Goal: Task Accomplishment & Management: Manage account settings

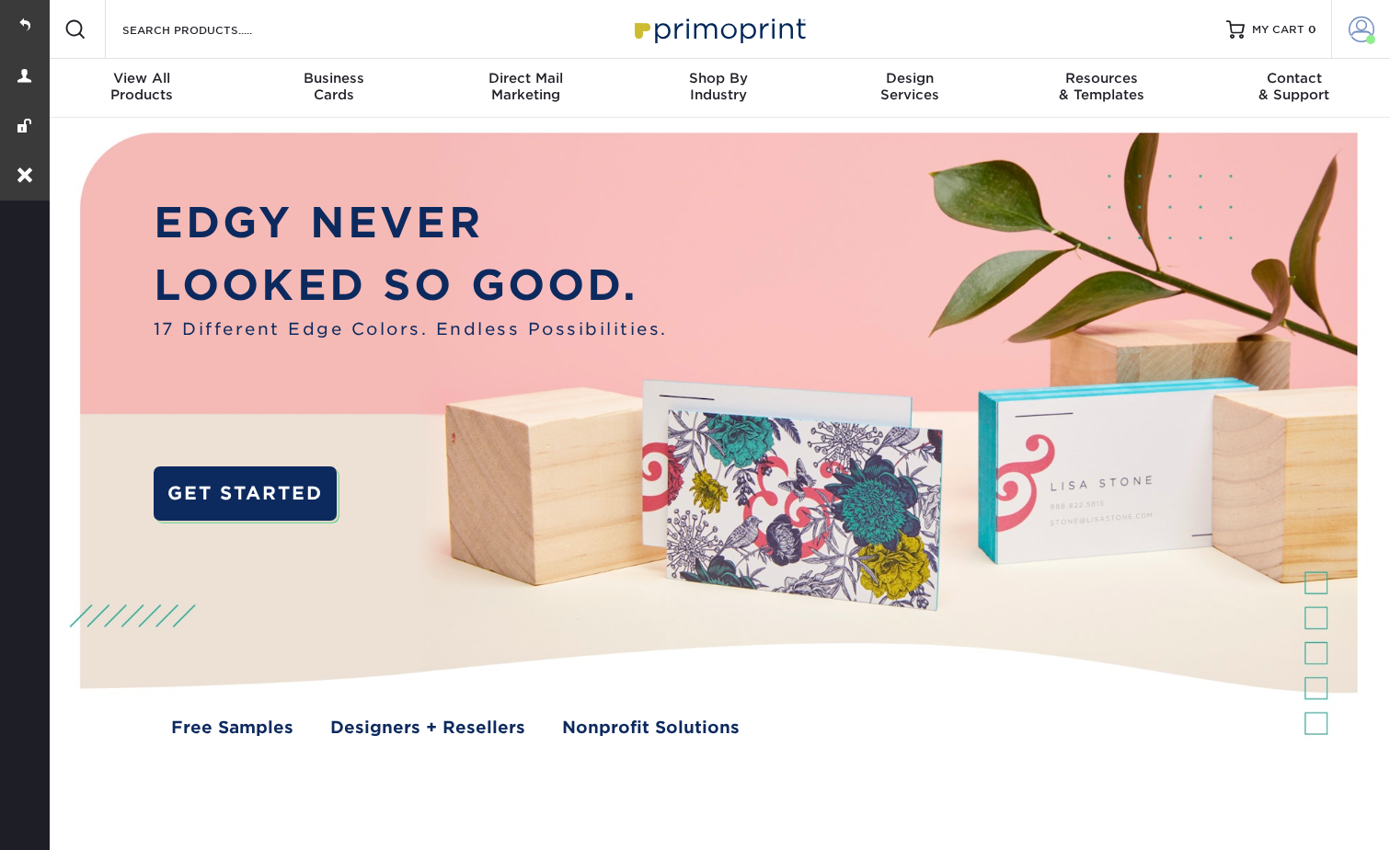
click at [1357, 17] on span at bounding box center [1362, 30] width 26 height 26
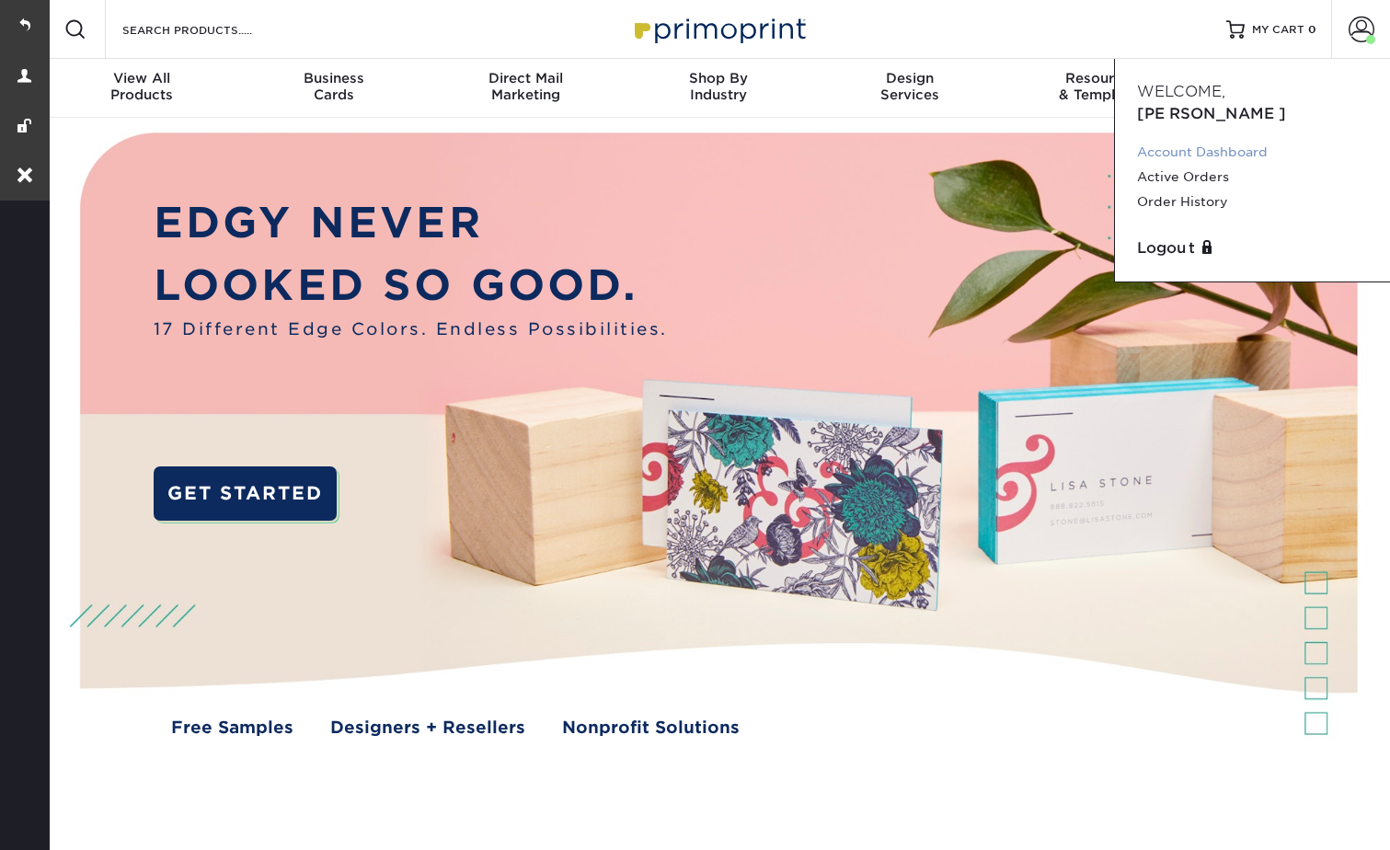
click at [1187, 140] on link "Account Dashboard" at bounding box center [1252, 152] width 231 height 25
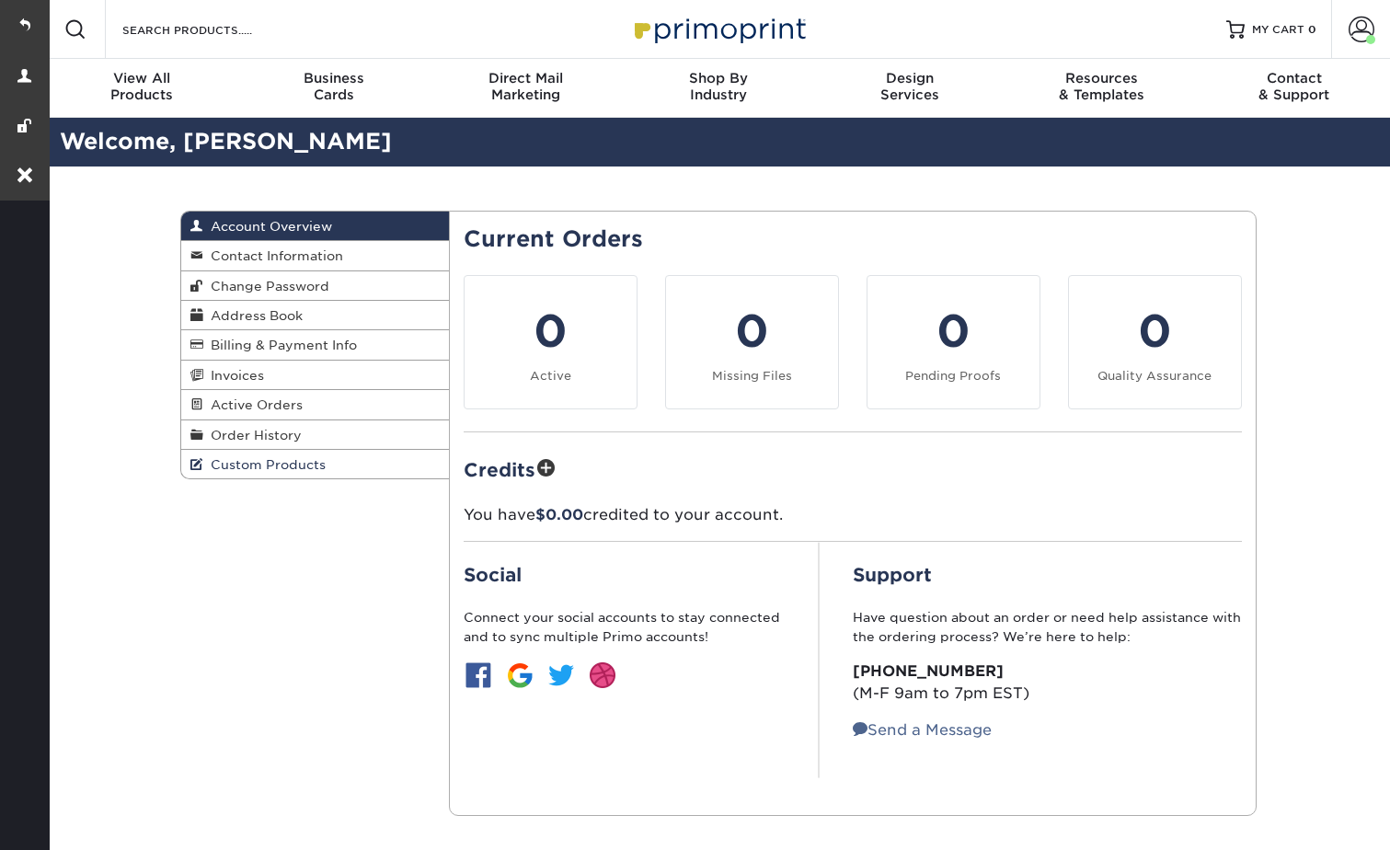
click at [262, 461] on span "Custom Products" at bounding box center [264, 464] width 122 height 15
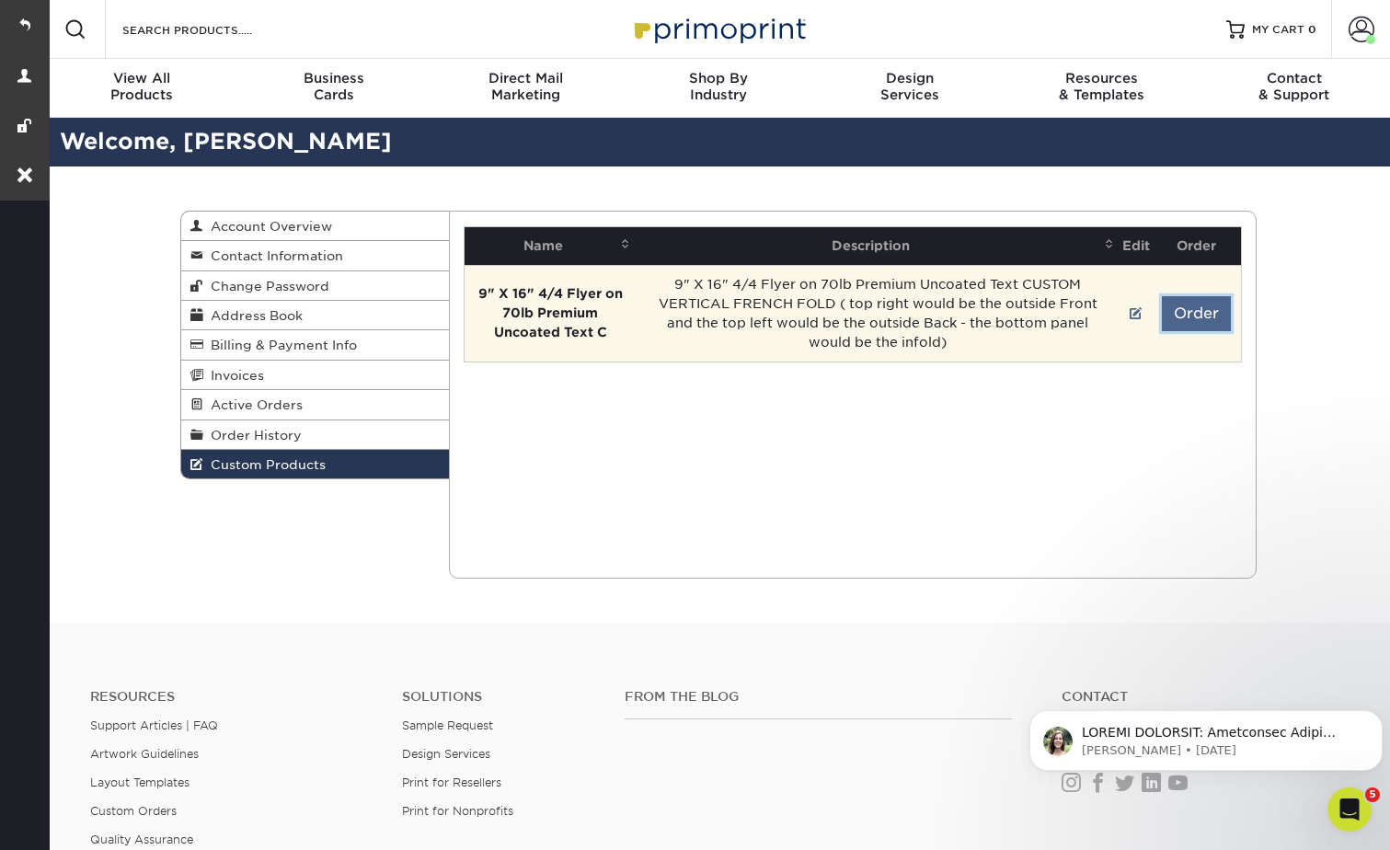
click at [1190, 327] on button "Order" at bounding box center [1196, 313] width 69 height 35
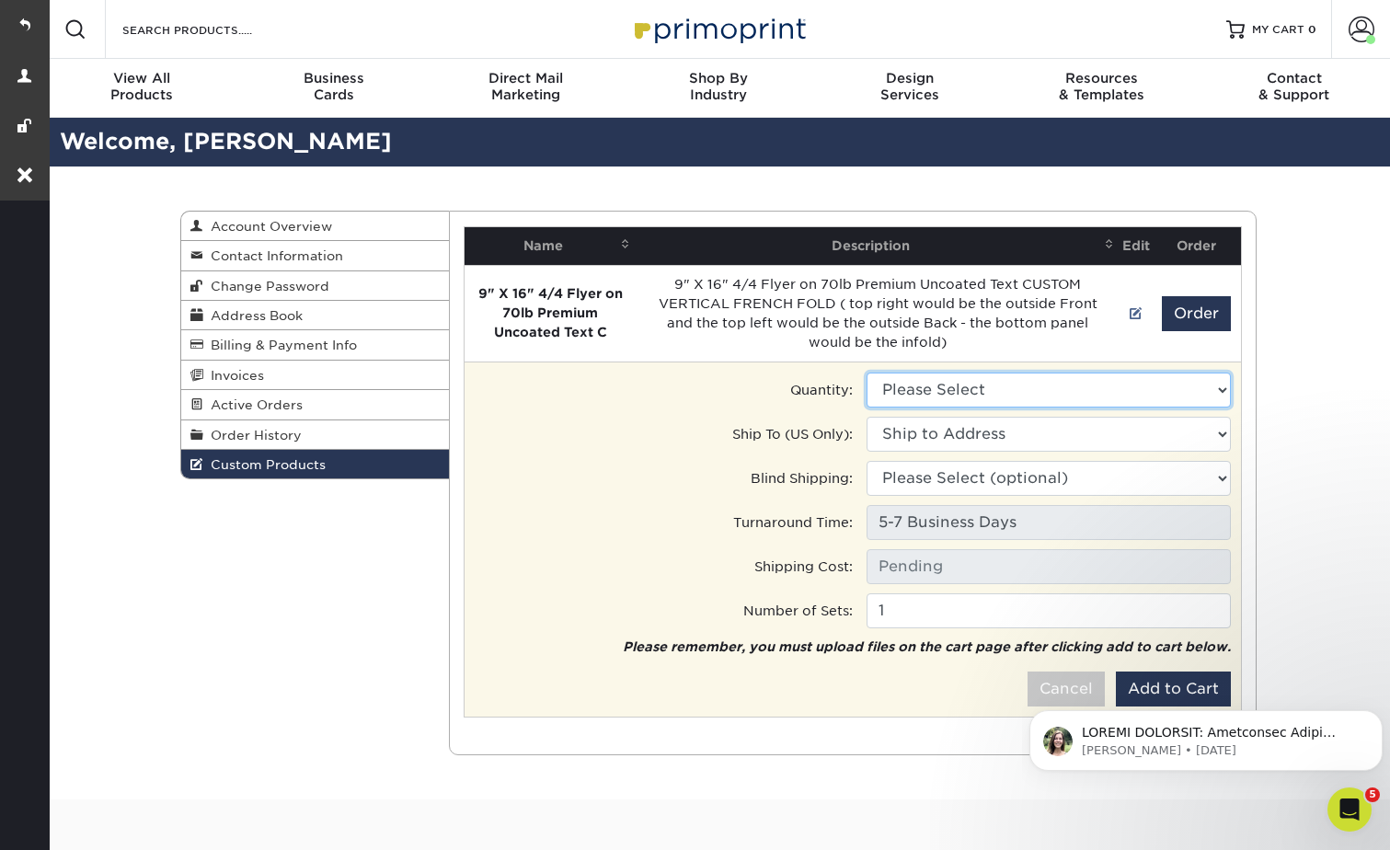
click at [989, 387] on select "Please Select 1000 - $735.00" at bounding box center [1049, 390] width 364 height 35
drag, startPoint x: 989, startPoint y: 387, endPoint x: 1030, endPoint y: 378, distance: 42.4
click at [989, 387] on select "Please Select 1000 - $735.00" at bounding box center [1049, 390] width 364 height 35
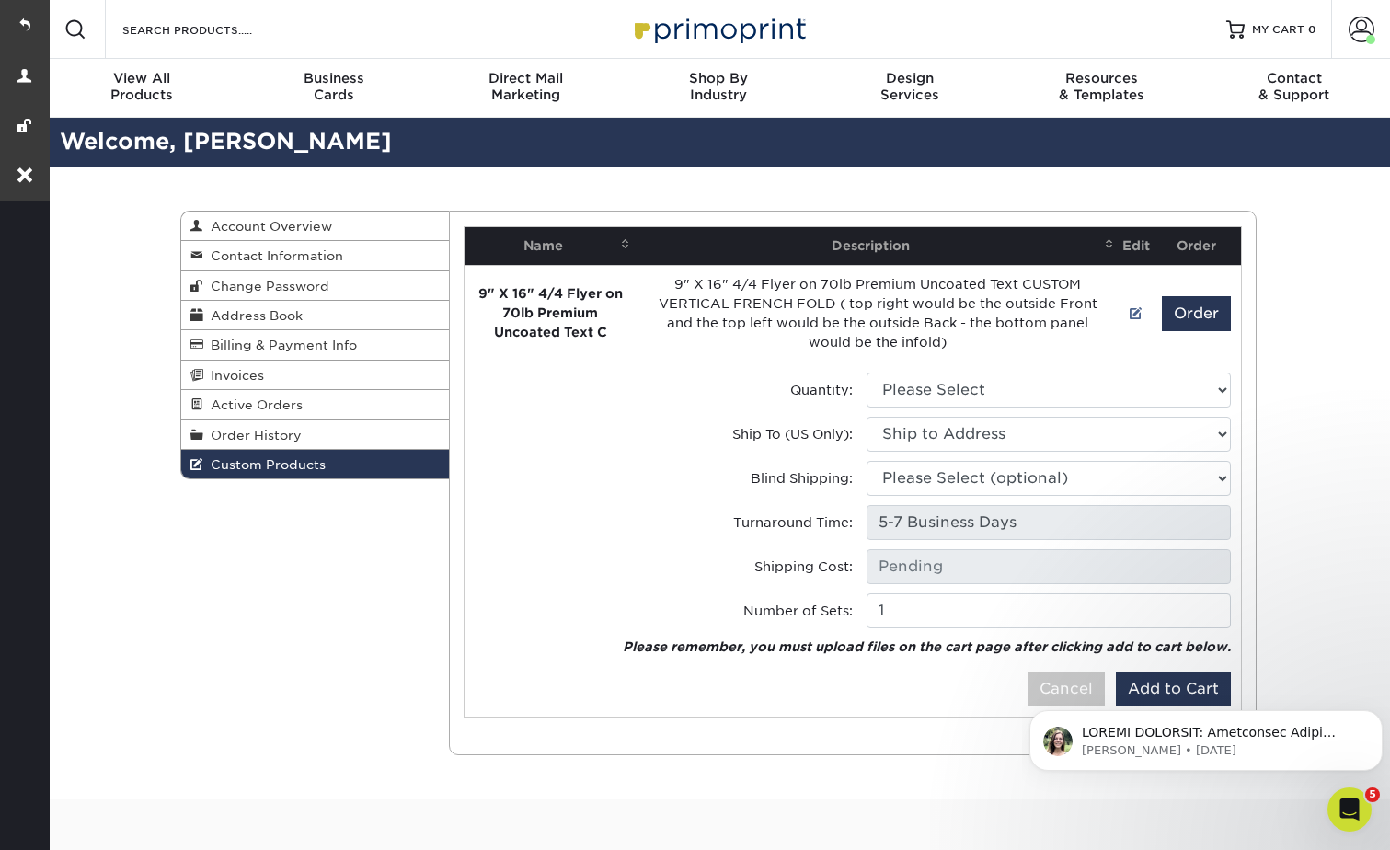
click at [1329, 267] on div "Custom Products Account Overview Contact Information Change Password Address Bo…" at bounding box center [718, 483] width 1344 height 633
click at [271, 249] on span "Contact Information" at bounding box center [273, 255] width 140 height 15
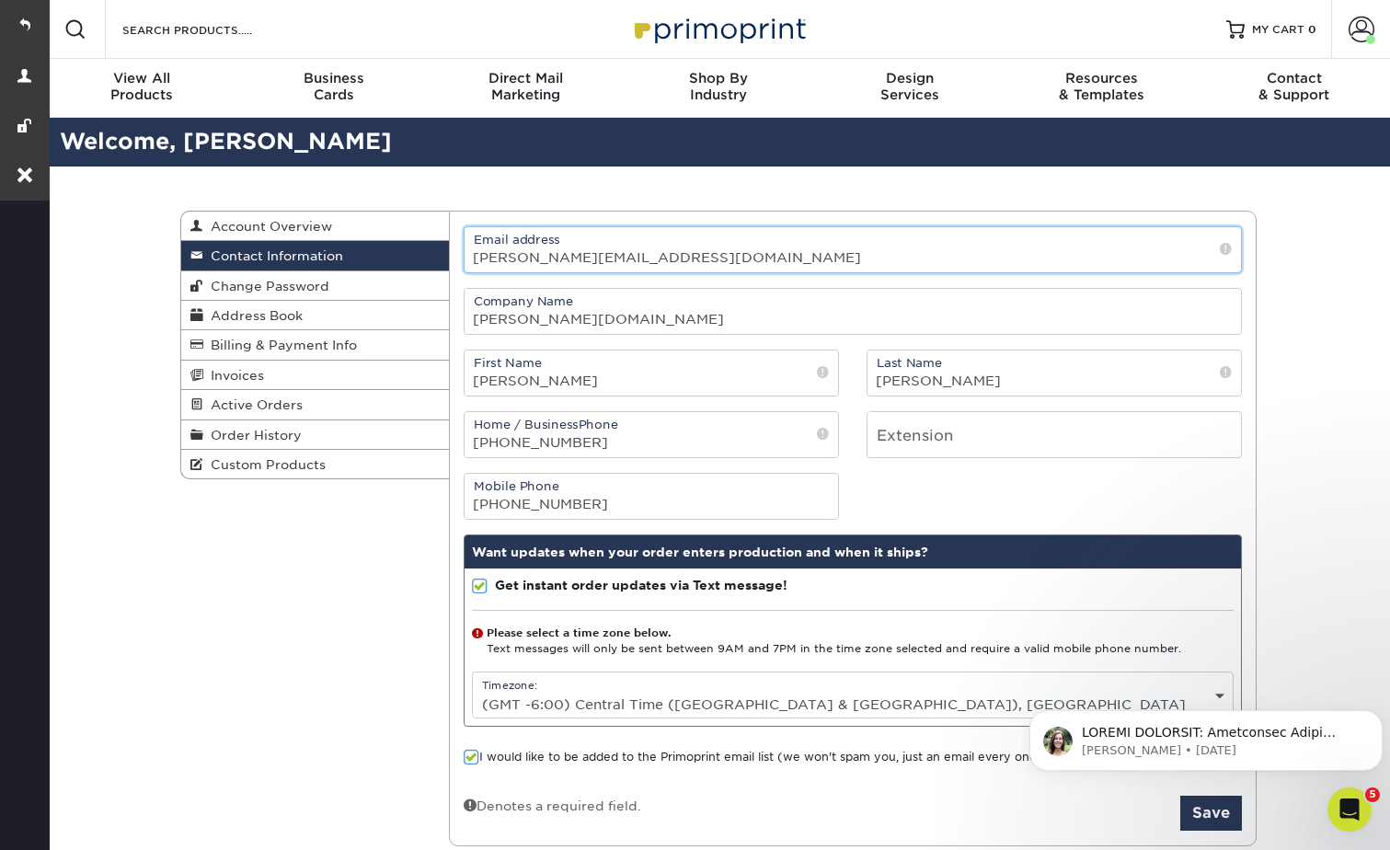
drag, startPoint x: 681, startPoint y: 256, endPoint x: 475, endPoint y: 246, distance: 206.3
click at [475, 246] on input "[PERSON_NAME][EMAIL_ADDRESS][DOMAIN_NAME]" at bounding box center [853, 249] width 777 height 45
click at [1364, 23] on span at bounding box center [1362, 30] width 26 height 26
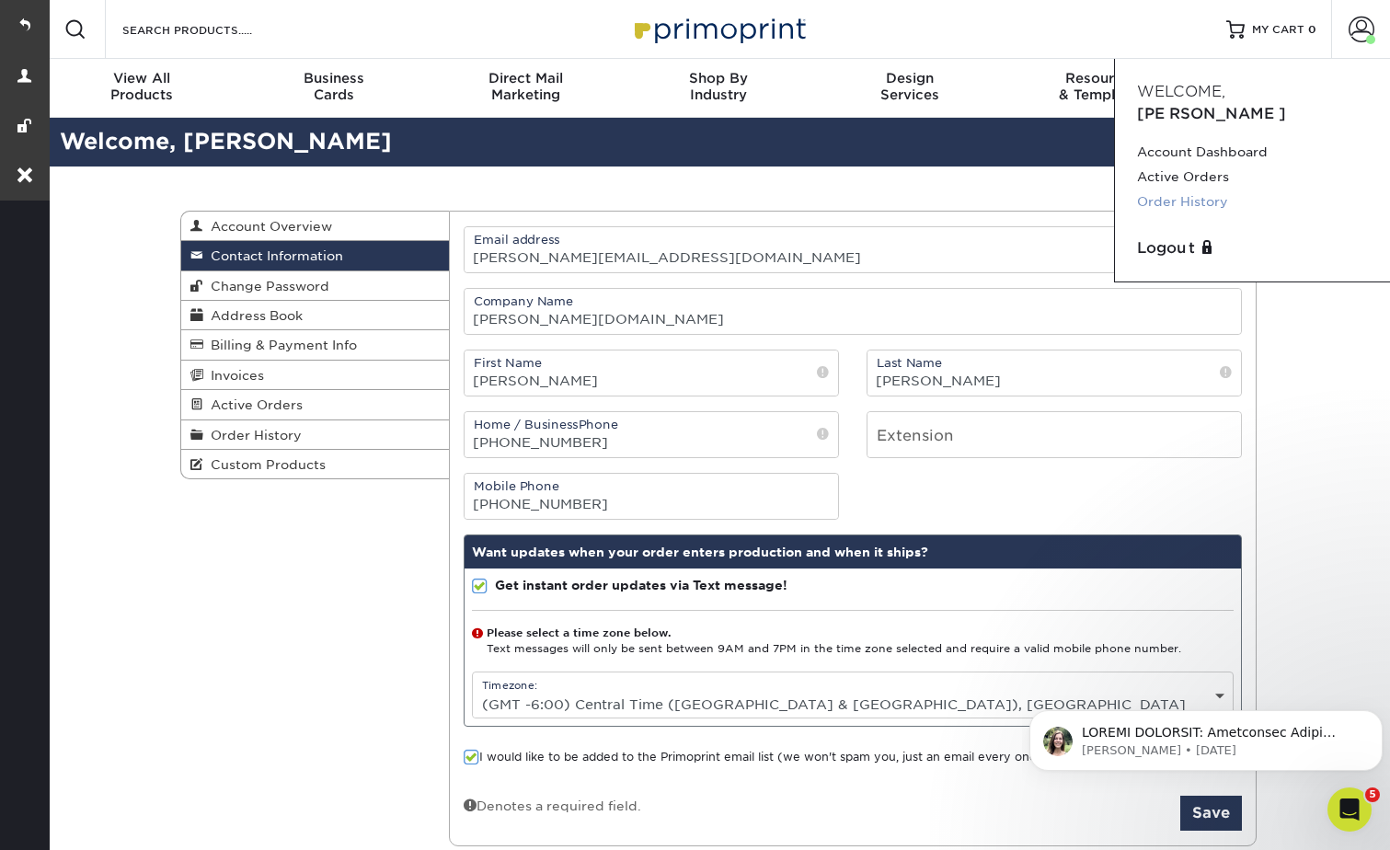
click at [1177, 190] on link "Order History" at bounding box center [1252, 202] width 231 height 25
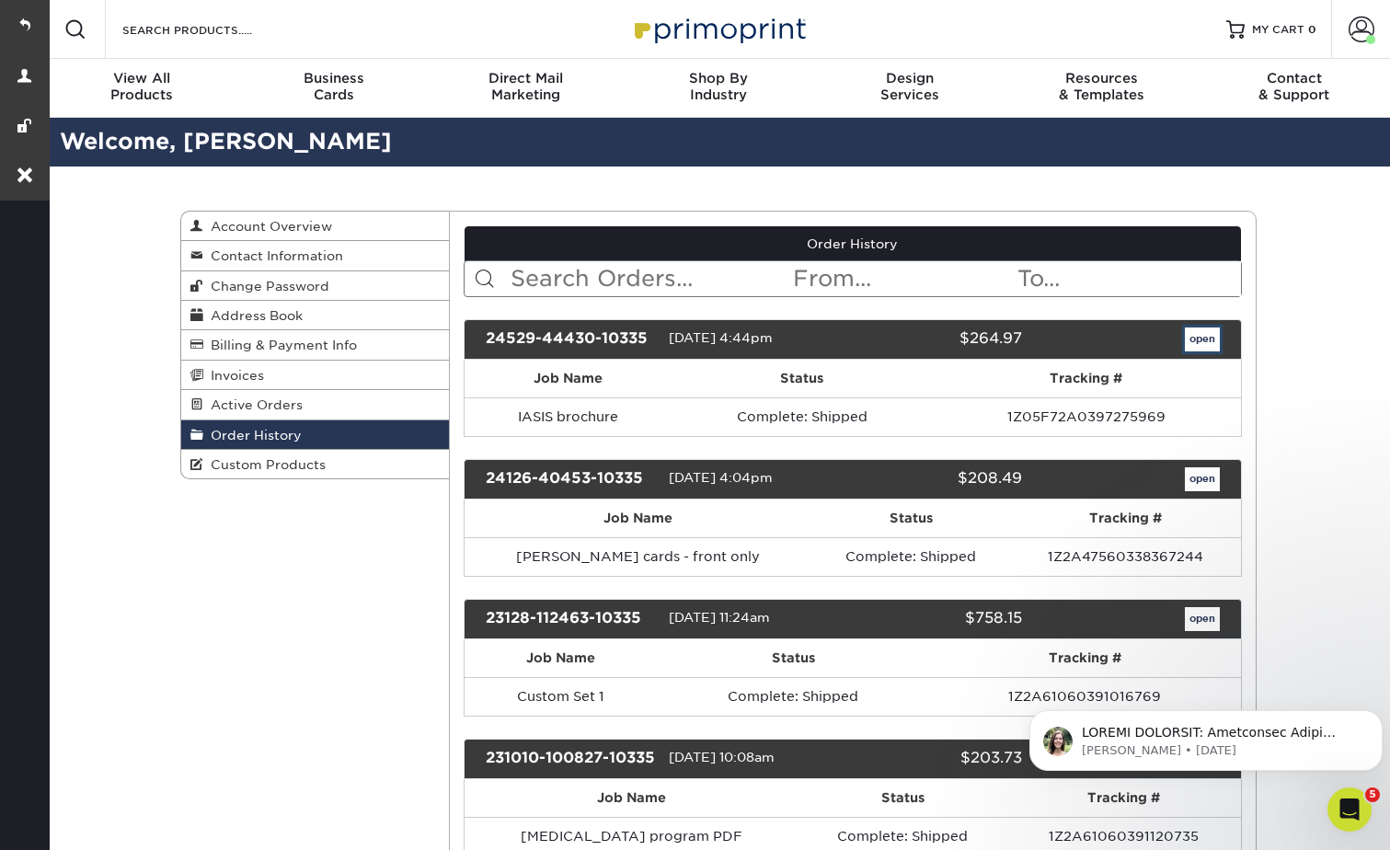
click at [1197, 346] on link "open" at bounding box center [1202, 340] width 35 height 24
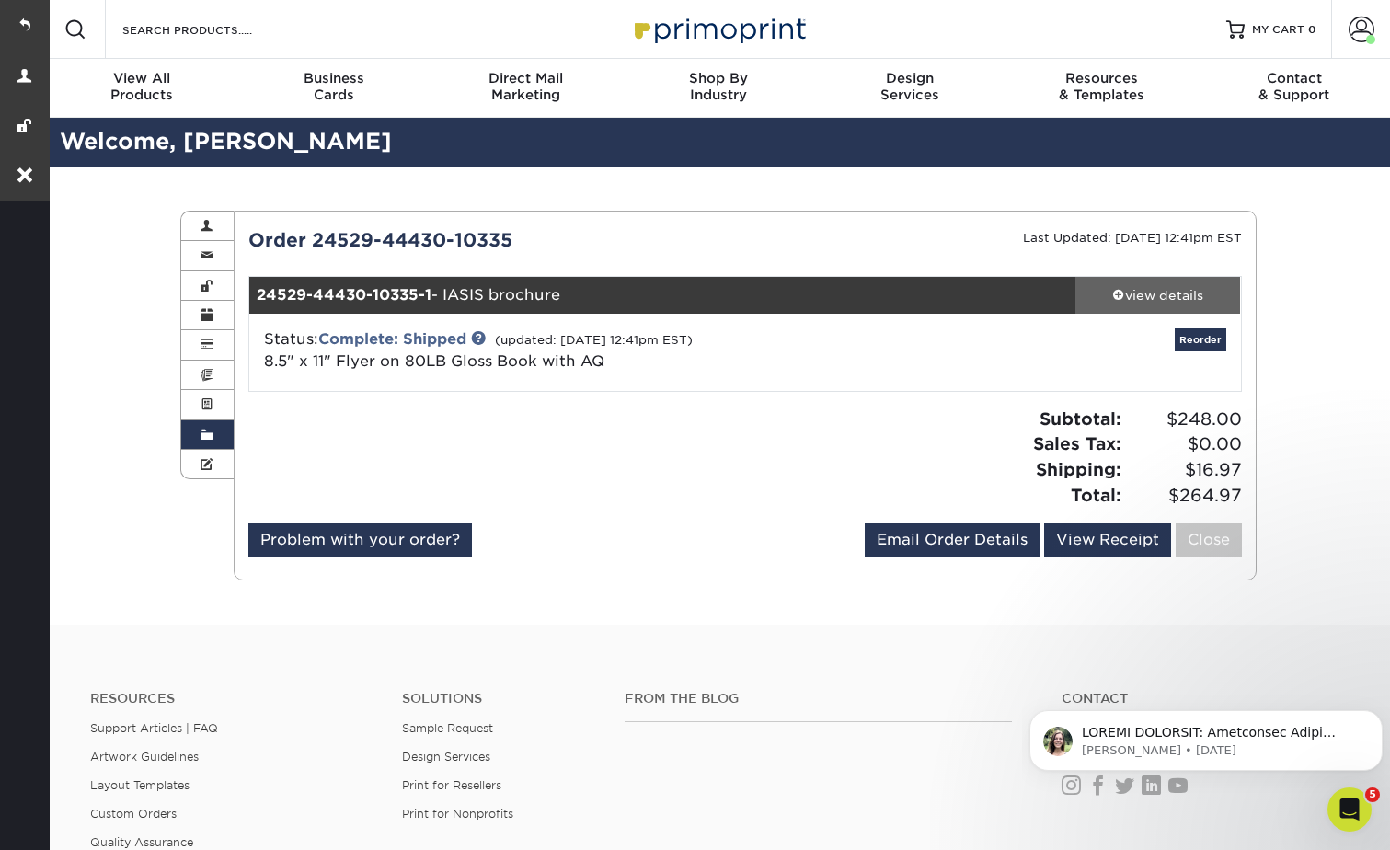
click at [1125, 294] on div "view details" at bounding box center [1159, 295] width 166 height 18
